Goal: Task Accomplishment & Management: Manage account settings

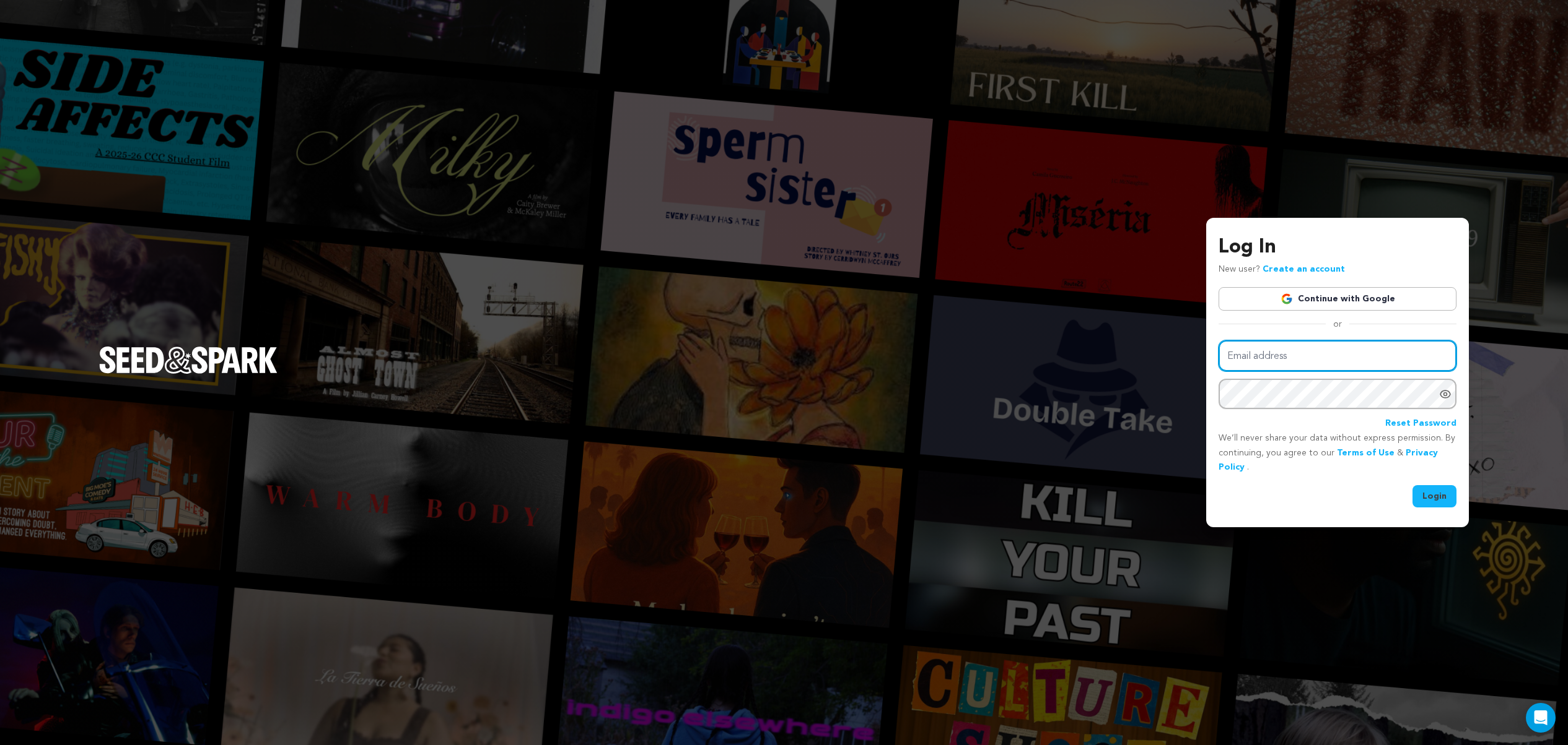
type input "milaknight@icloud.com"
click at [1433, 492] on button "Login" at bounding box center [1435, 496] width 44 height 22
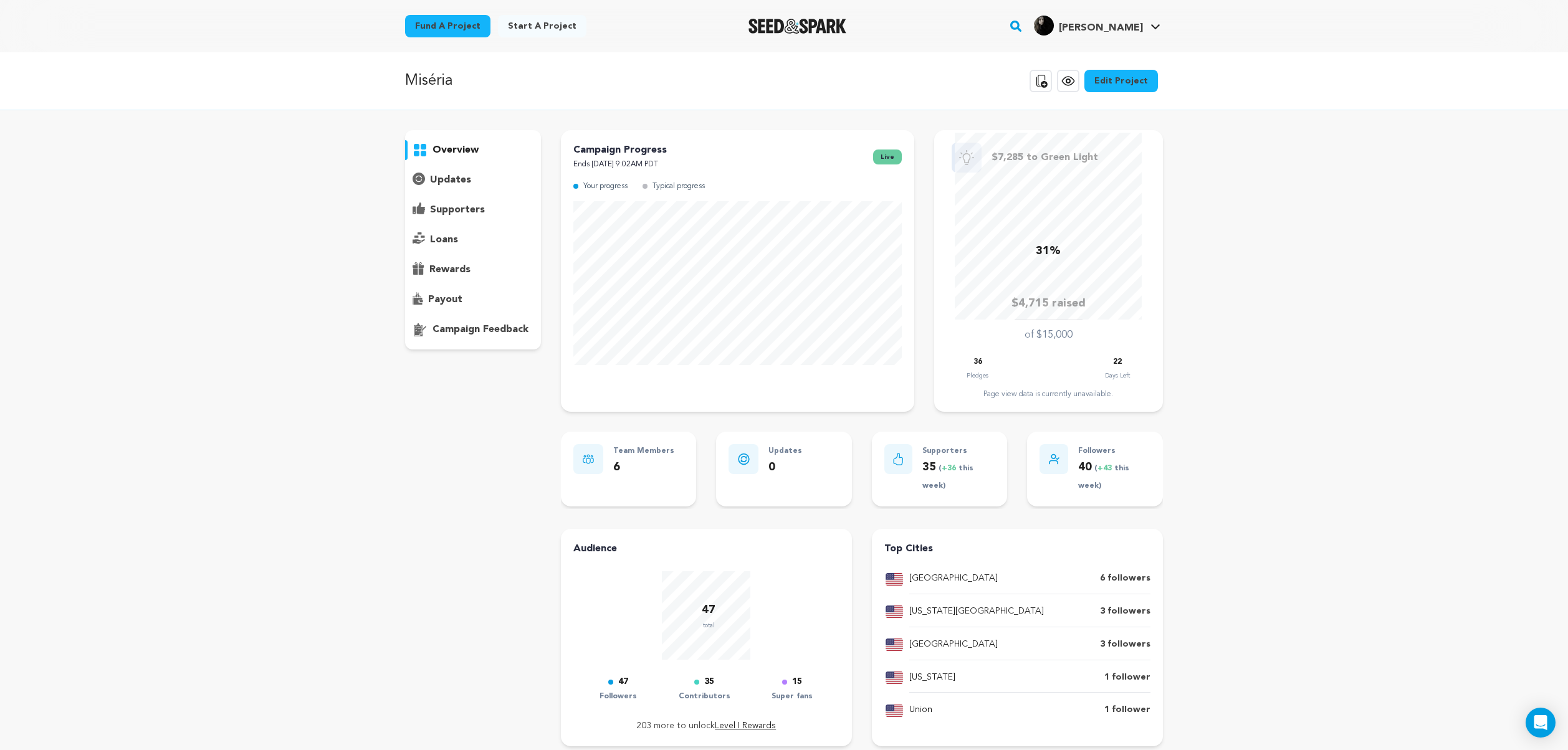
click at [446, 208] on p "supporters" at bounding box center [457, 210] width 55 height 15
